Goal: Obtain resource: Obtain resource

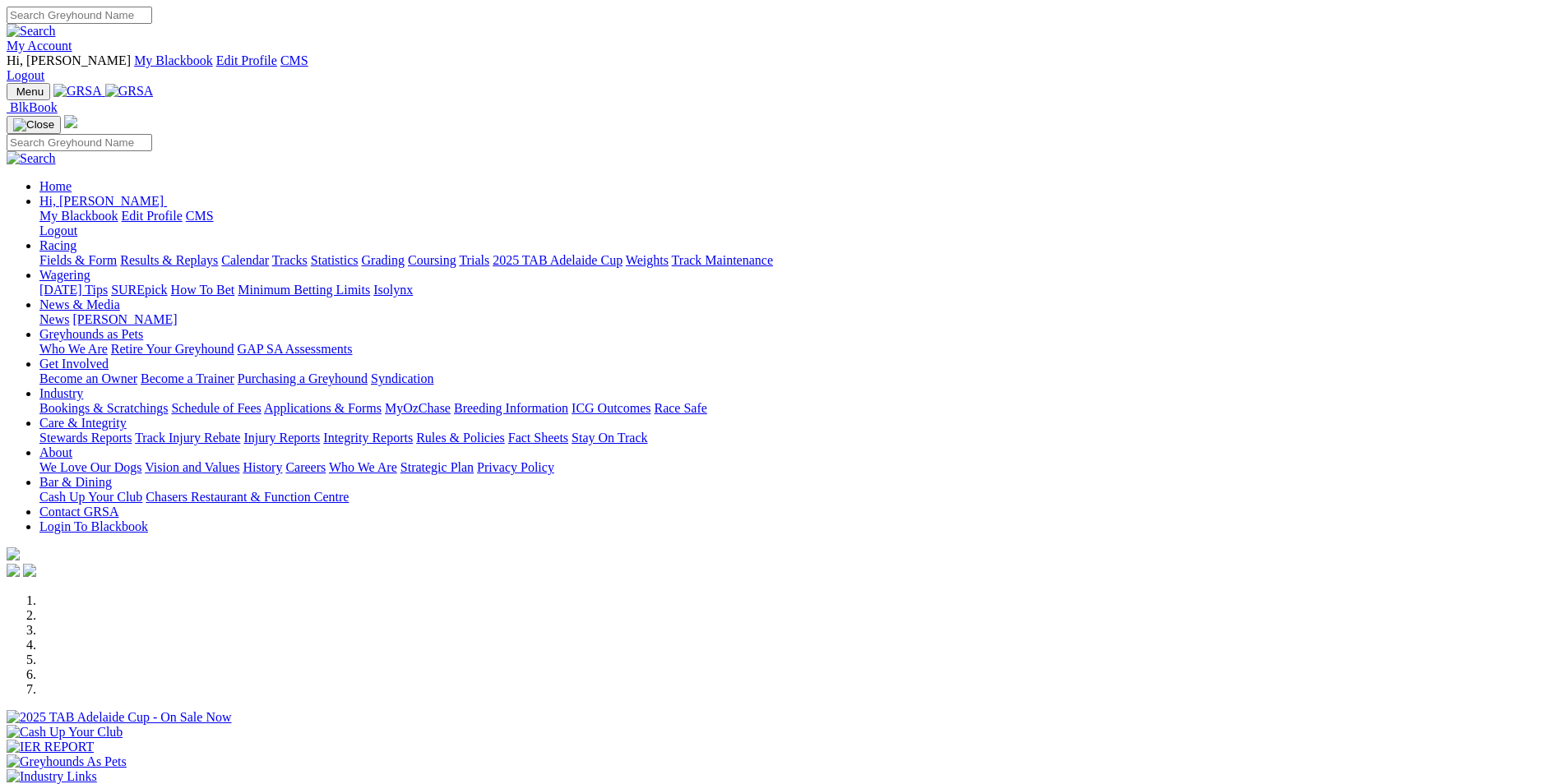
click at [185, 593] on div "Previous Next" at bounding box center [780, 711] width 1547 height 236
click at [154, 84] on img at bounding box center [129, 90] width 49 height 15
click at [72, 51] on img at bounding box center [72, 51] width 0 height 0
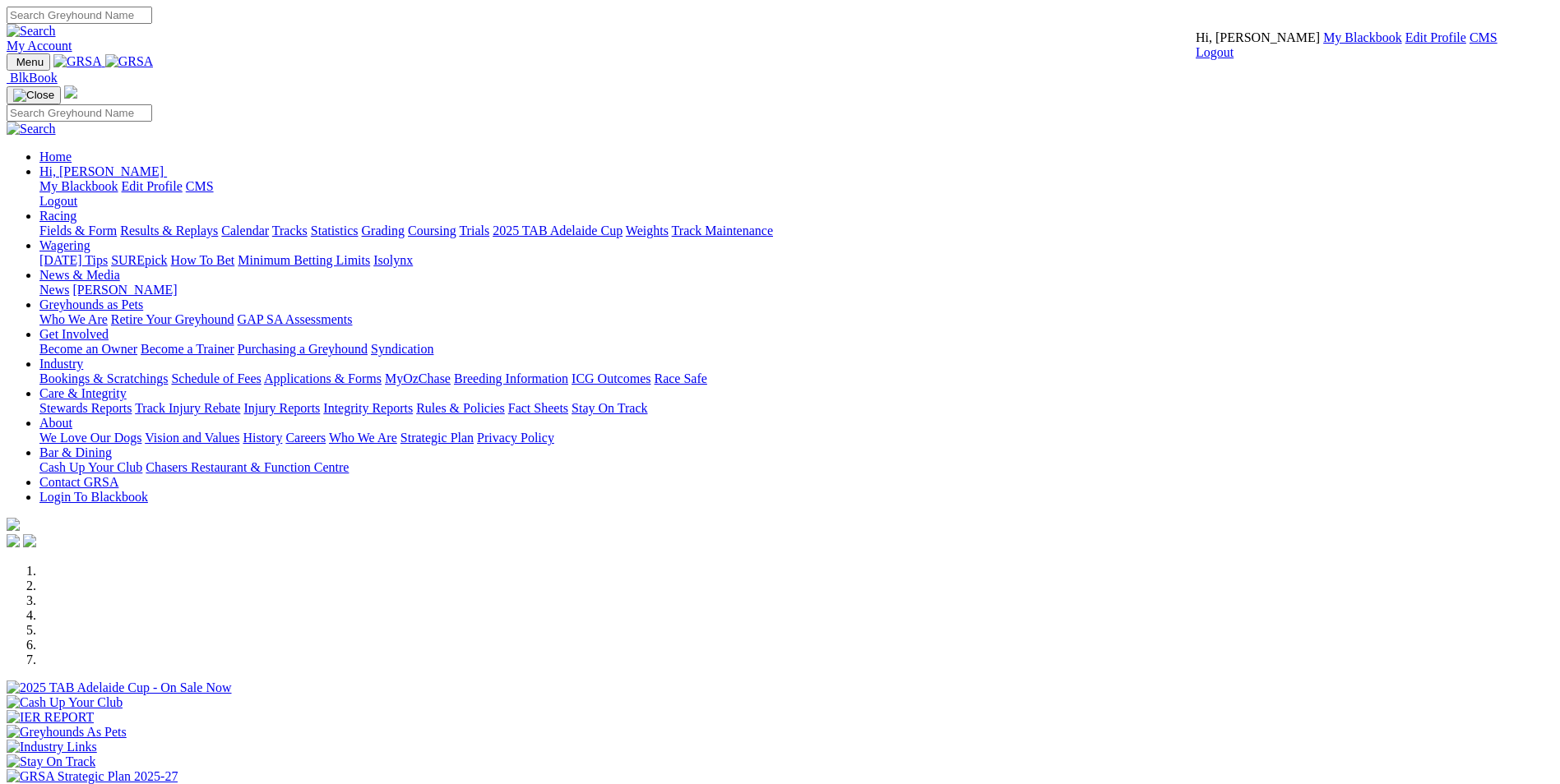
click at [1469, 45] on link "CMS" at bounding box center [1483, 37] width 28 height 14
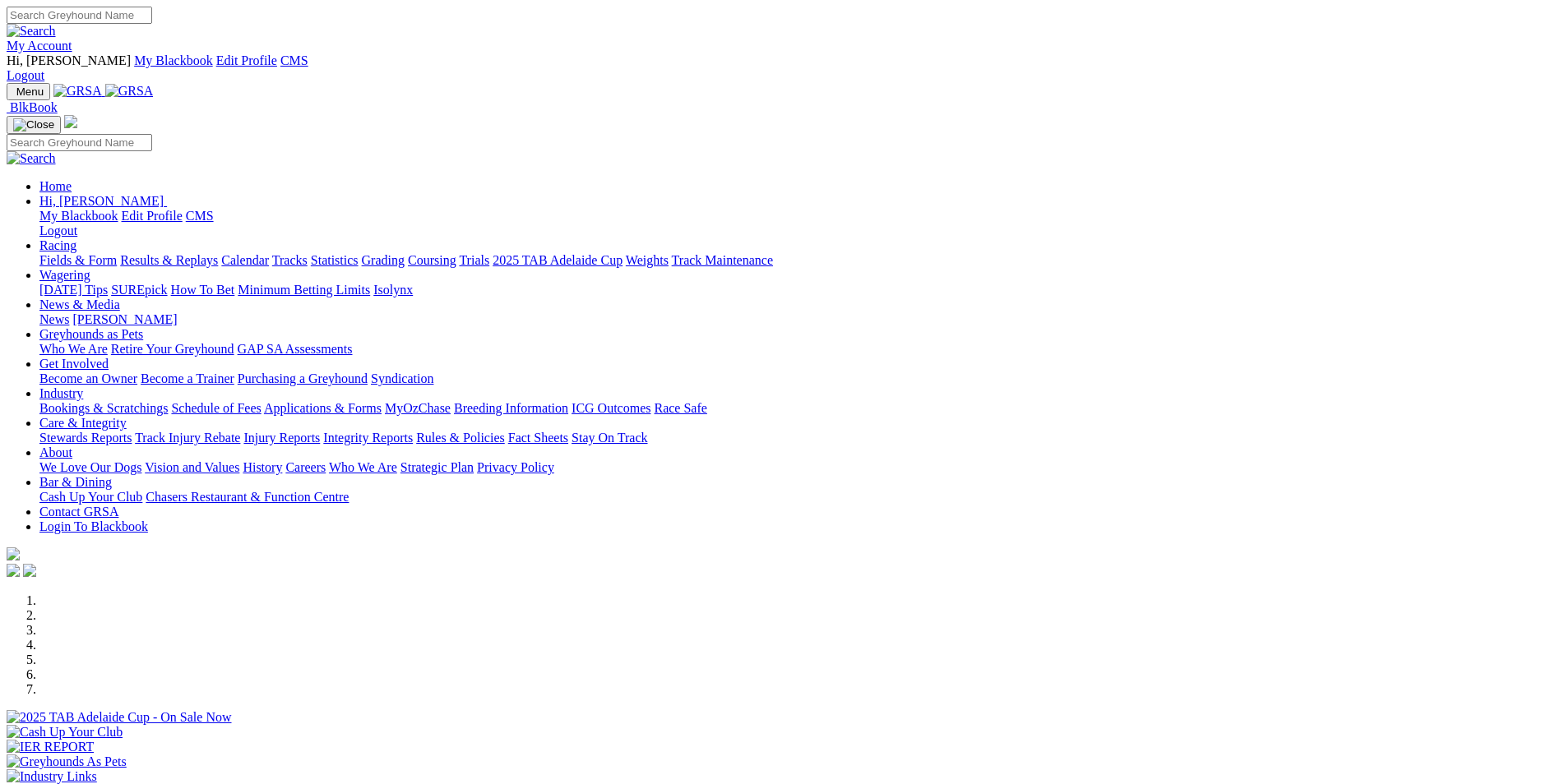
click at [154, 84] on img at bounding box center [129, 90] width 49 height 15
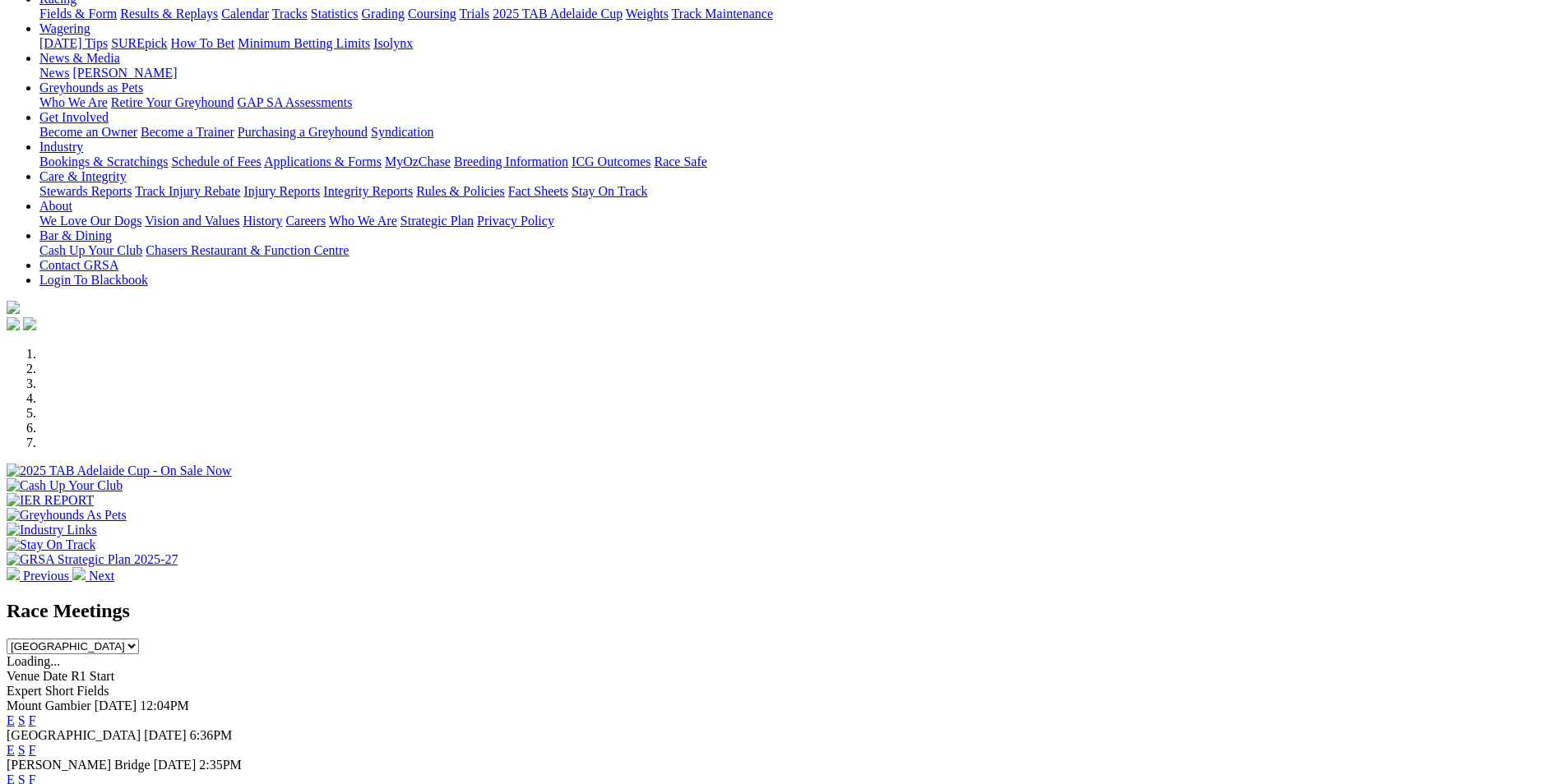
click at [15, 743] on link "E" at bounding box center [11, 750] width 8 height 14
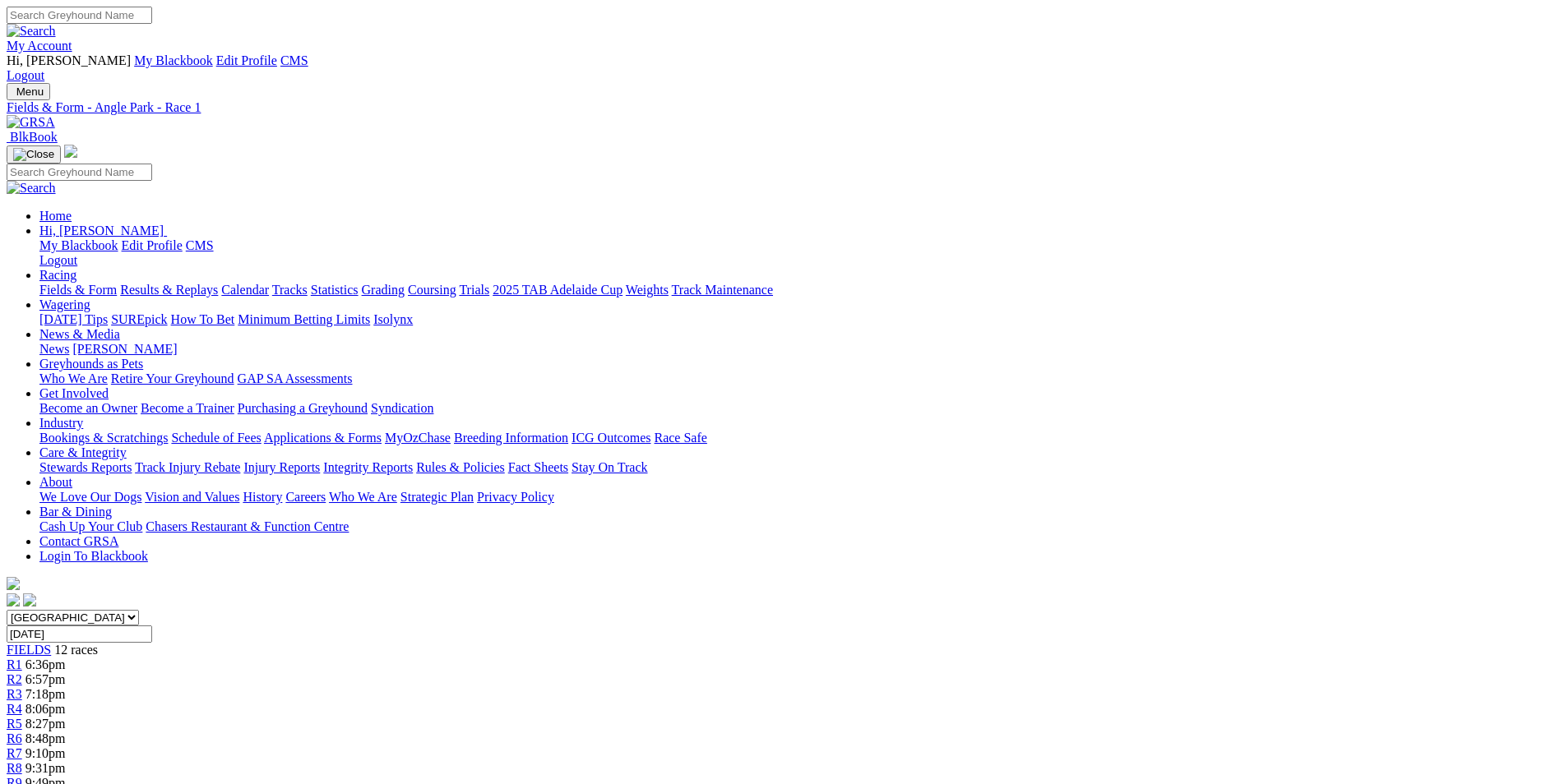
click at [55, 115] on img at bounding box center [31, 122] width 49 height 15
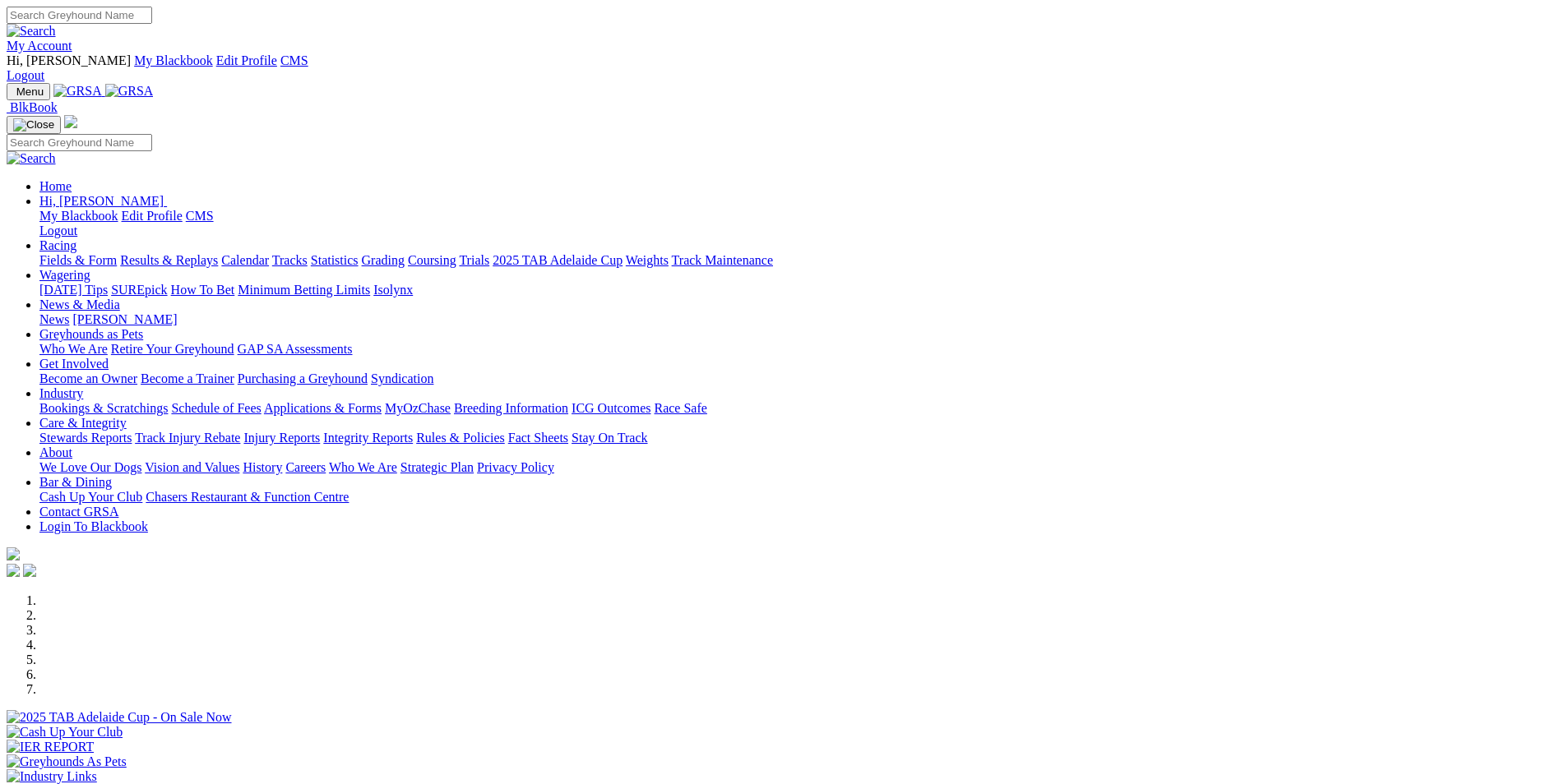
scroll to position [411, 0]
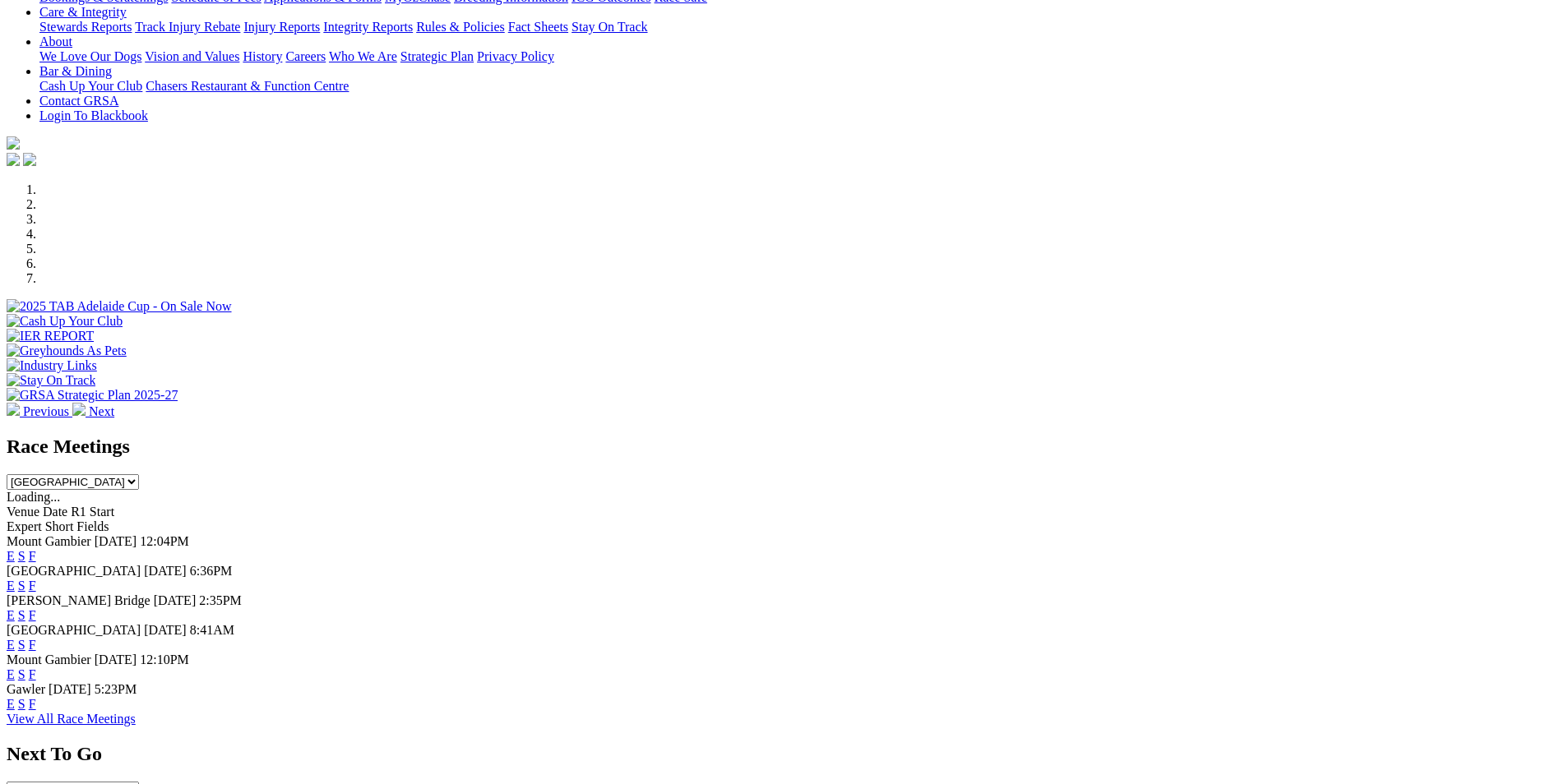
click at [15, 549] on link "E" at bounding box center [11, 555] width 8 height 14
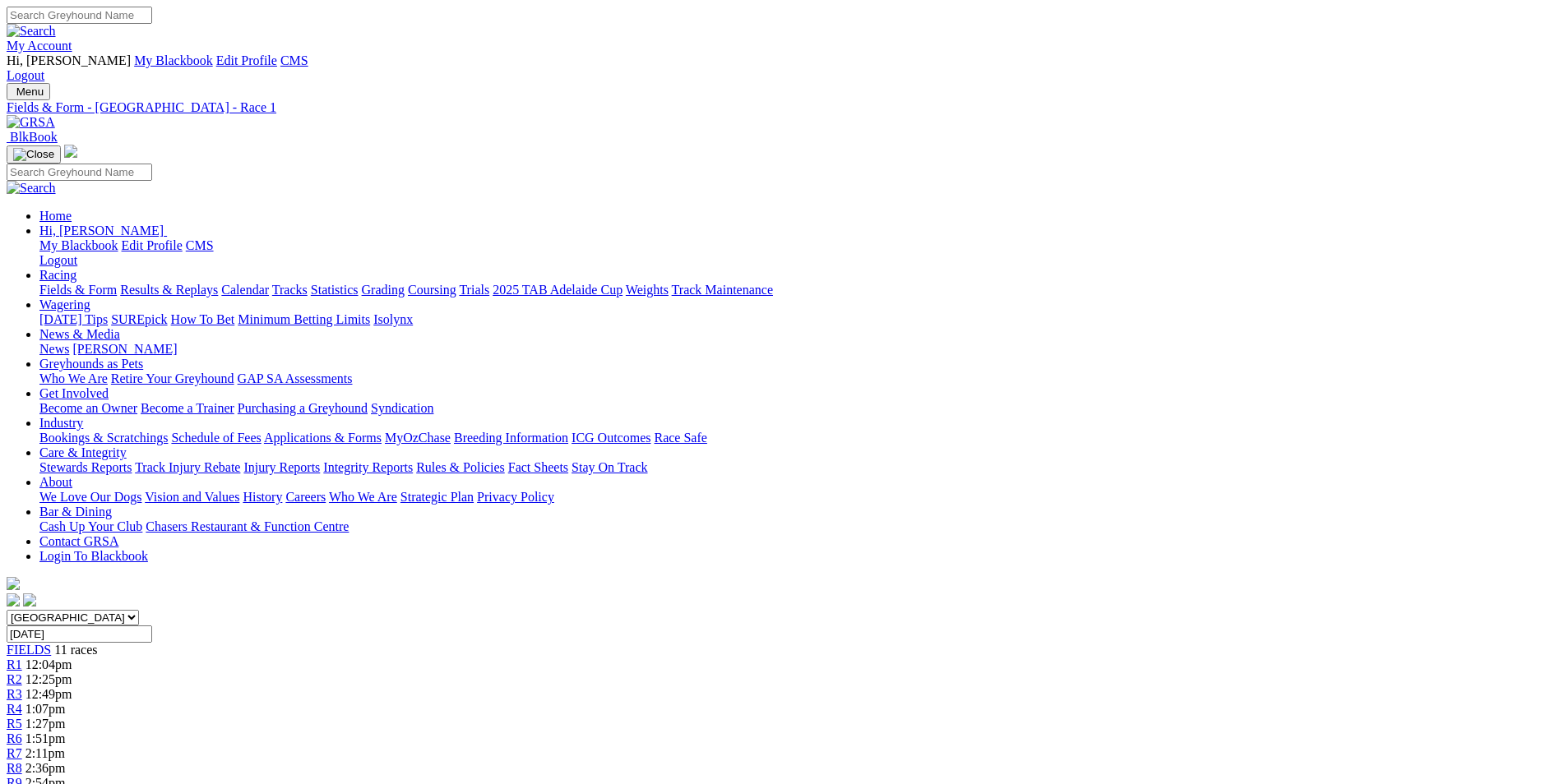
click at [55, 115] on img at bounding box center [31, 122] width 49 height 15
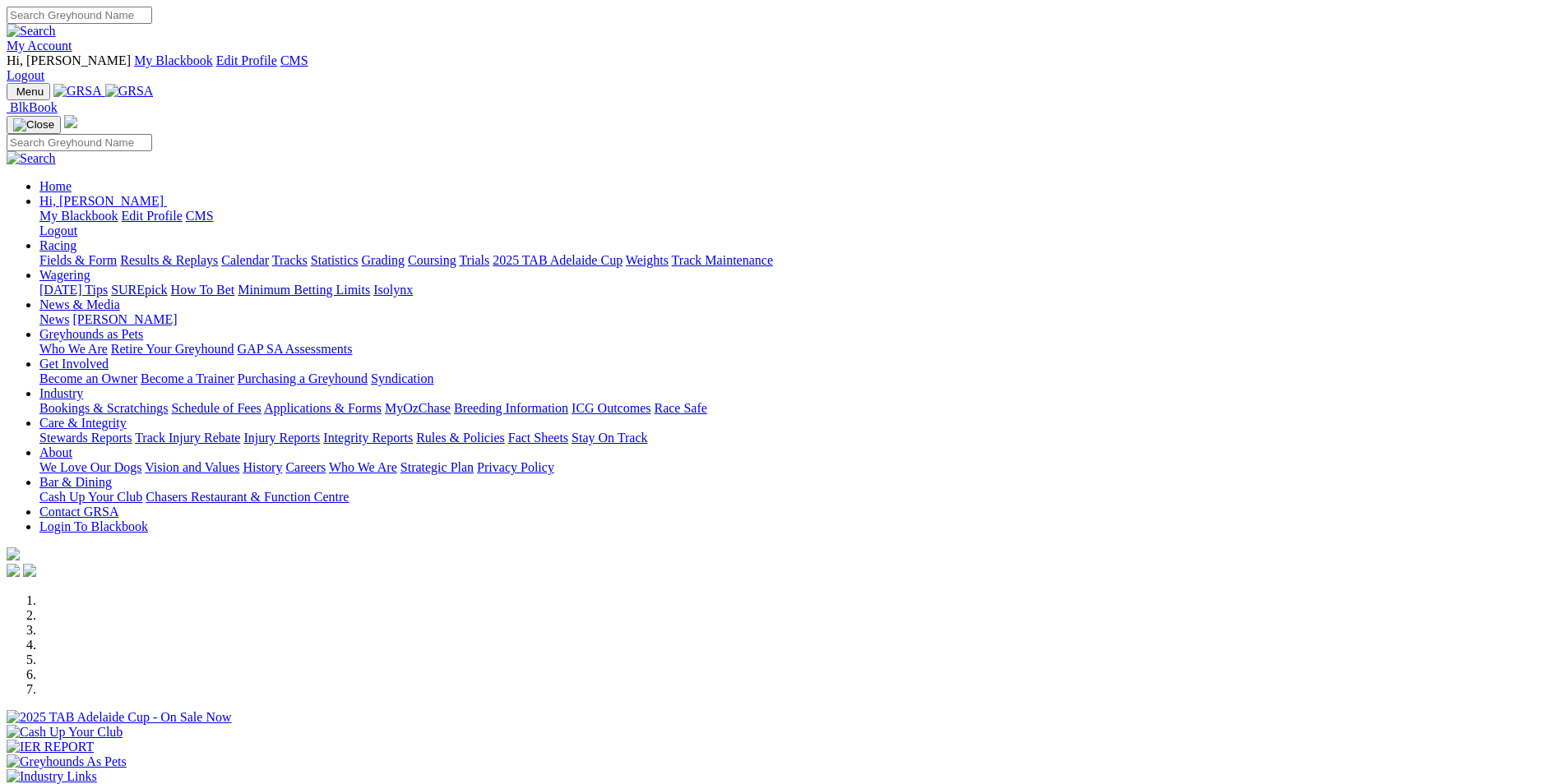
scroll to position [164, 0]
